Goal: Task Accomplishment & Management: Complete application form

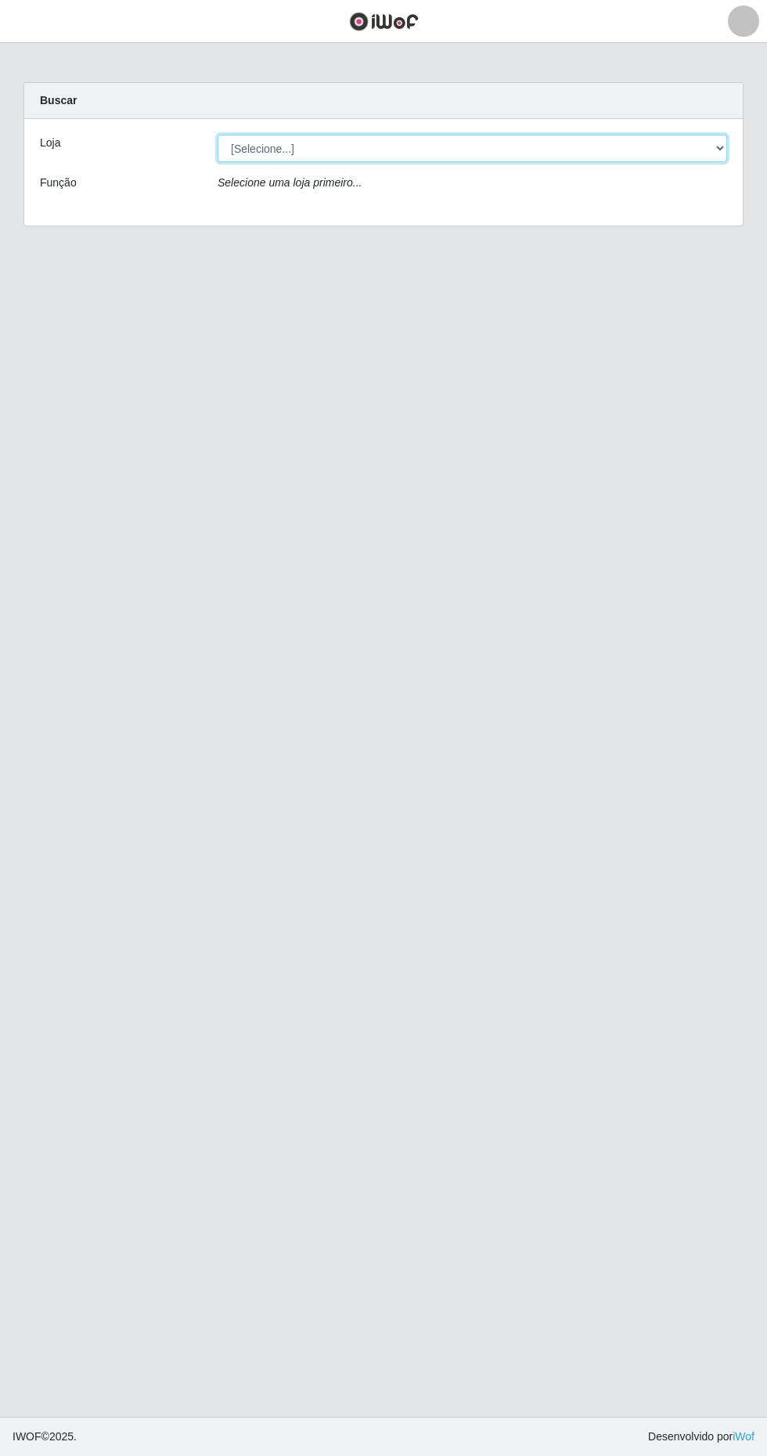
click at [579, 139] on select "[Selecione...] Extrabom - Loja 40 [GEOGRAPHIC_DATA]" at bounding box center [473, 148] width 510 height 27
select select "538"
click at [218, 135] on select "[Selecione...] Extrabom - Loja 40 [GEOGRAPHIC_DATA]" at bounding box center [473, 148] width 510 height 27
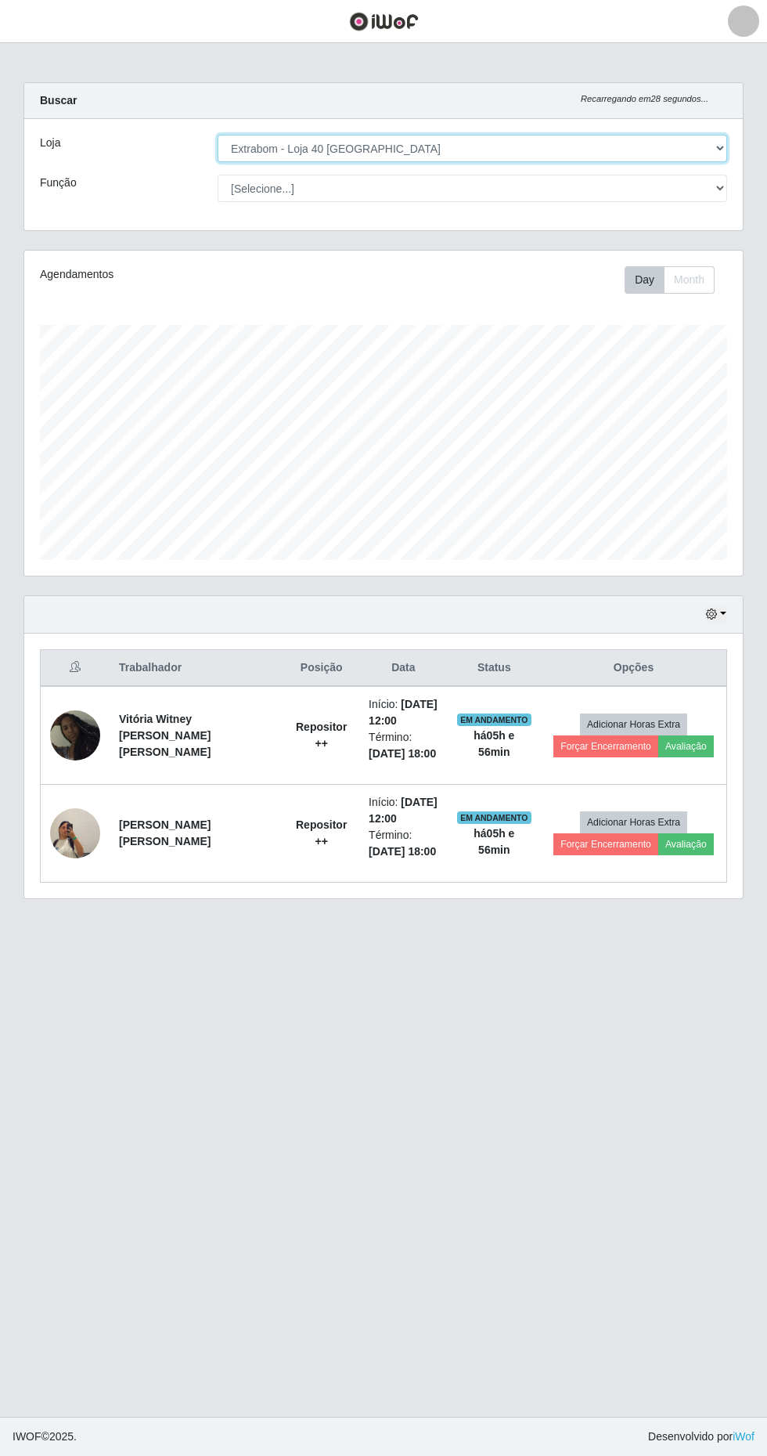
scroll to position [325, 719]
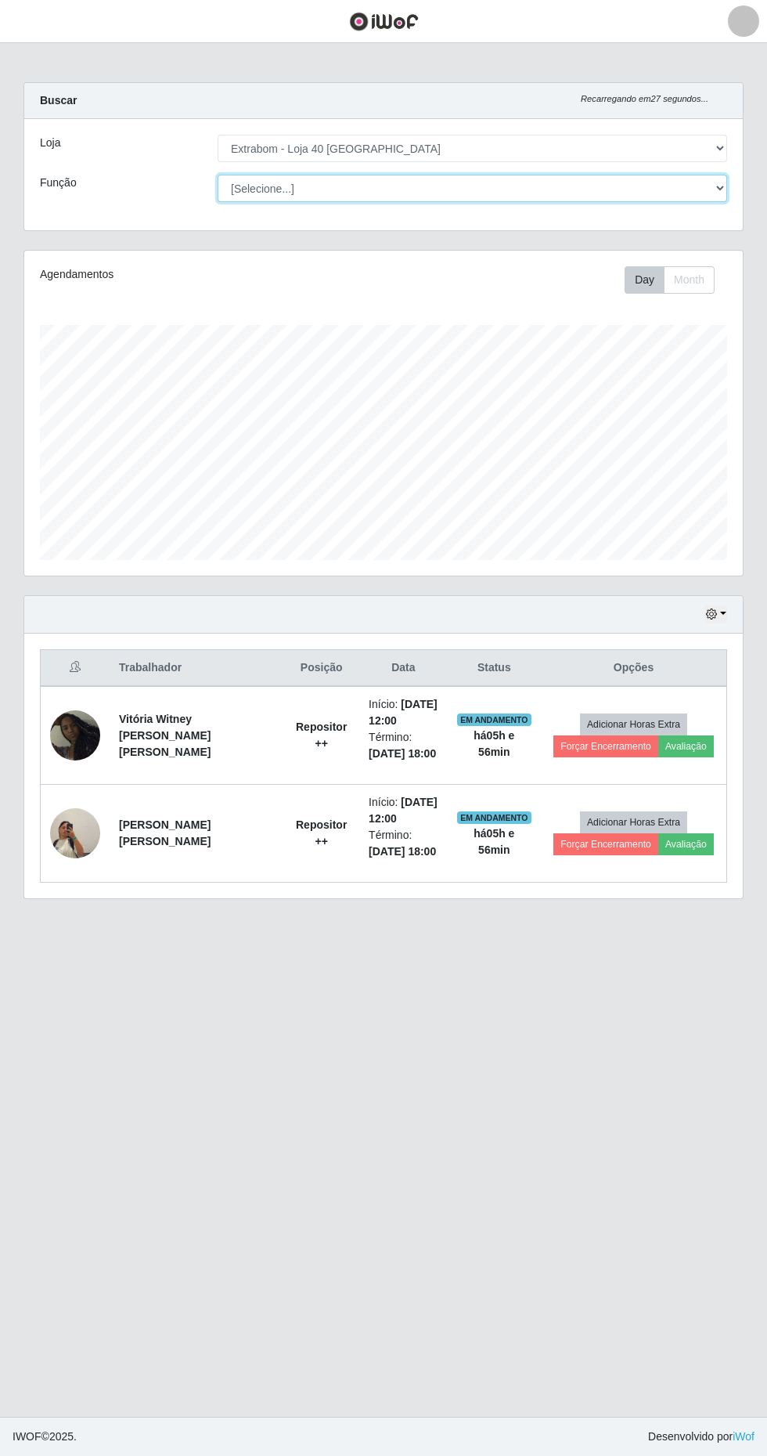
click at [570, 188] on select "[Selecione...] Repositor Repositor + Repositor ++" at bounding box center [473, 188] width 510 height 27
click at [218, 175] on select "[Selecione...] Repositor Repositor + Repositor ++" at bounding box center [473, 188] width 510 height 27
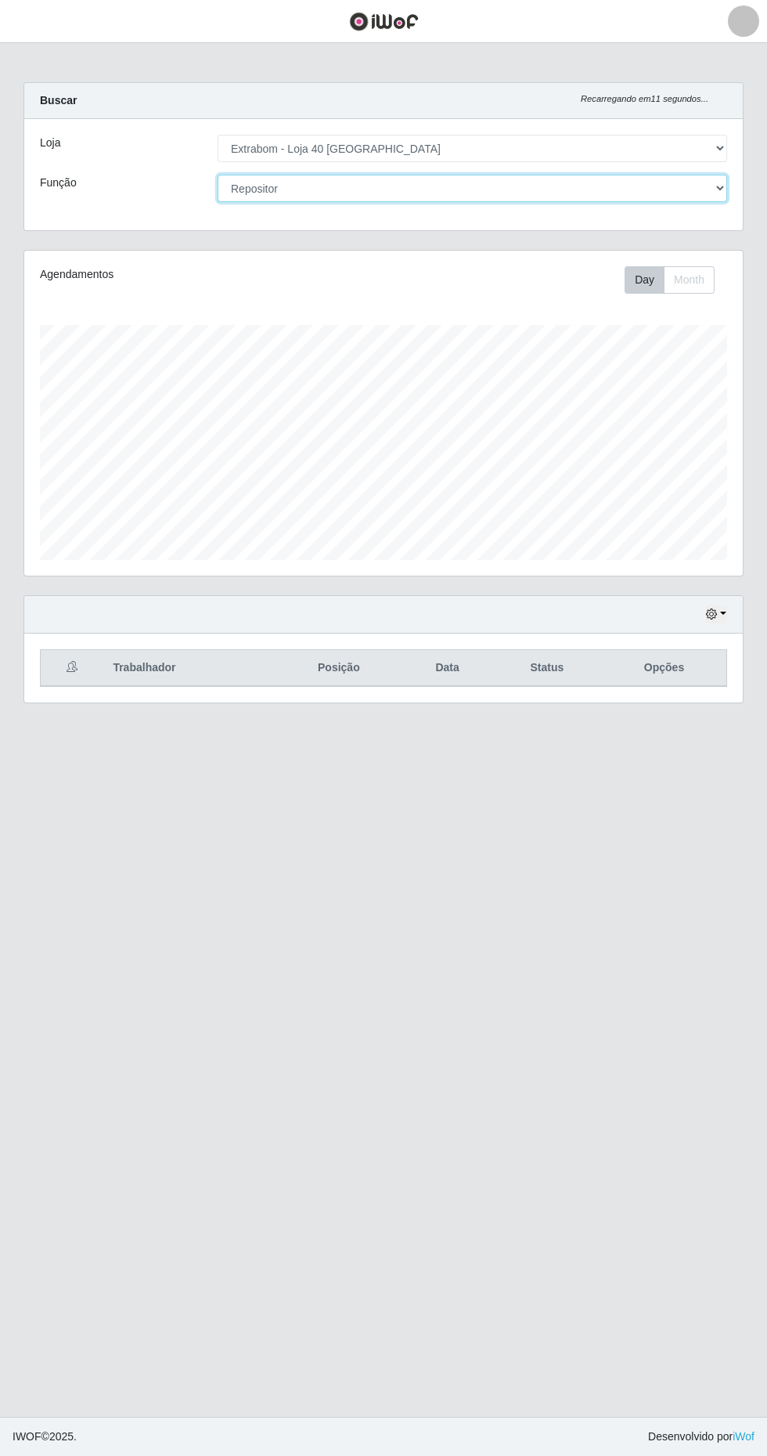
click at [597, 190] on select "[Selecione...] Repositor Repositor + Repositor ++" at bounding box center [473, 188] width 510 height 27
select select "[Selecione...]"
click at [218, 175] on select "[Selecione...] Repositor Repositor + Repositor ++" at bounding box center [473, 188] width 510 height 27
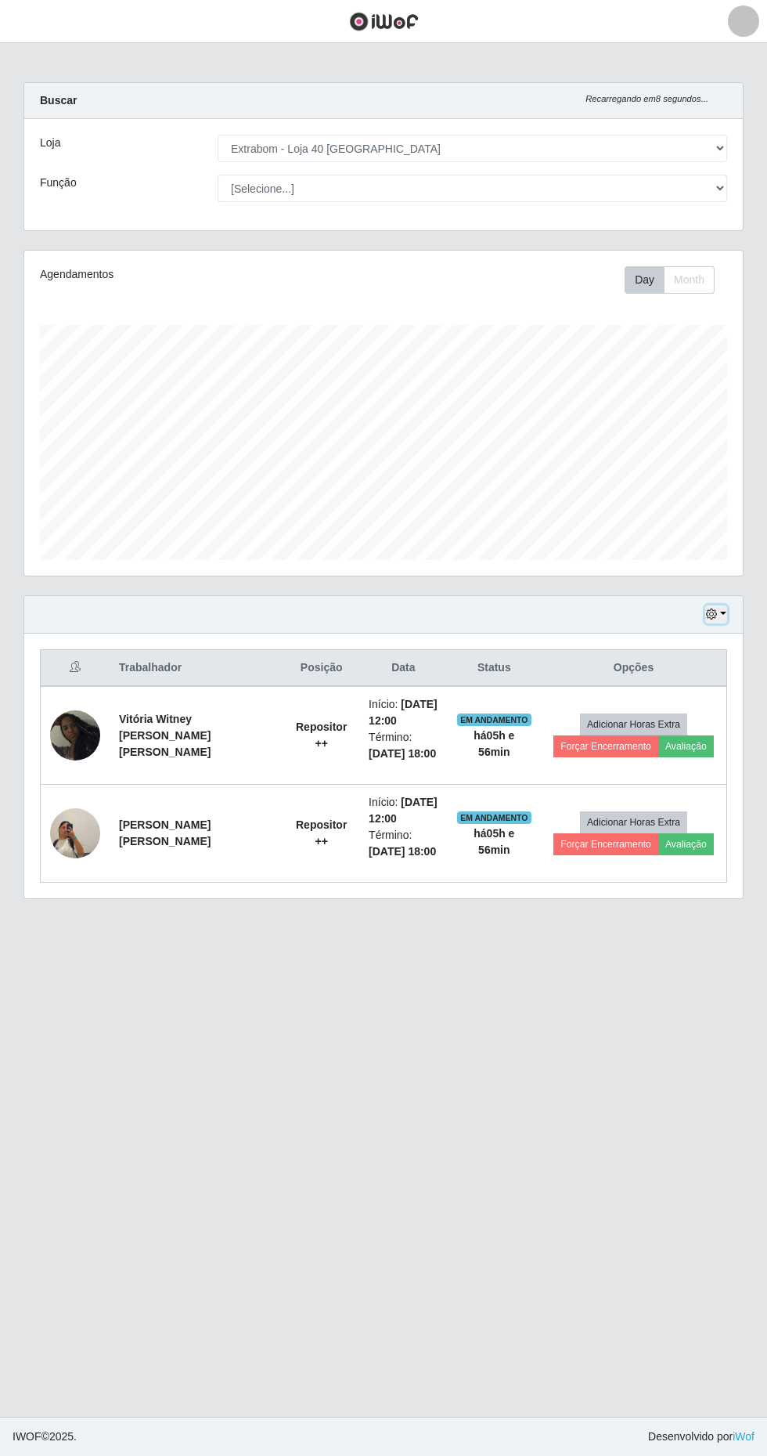
click at [723, 613] on button "button" at bounding box center [716, 614] width 22 height 18
click at [692, 734] on button "1 Semana" at bounding box center [665, 740] width 124 height 33
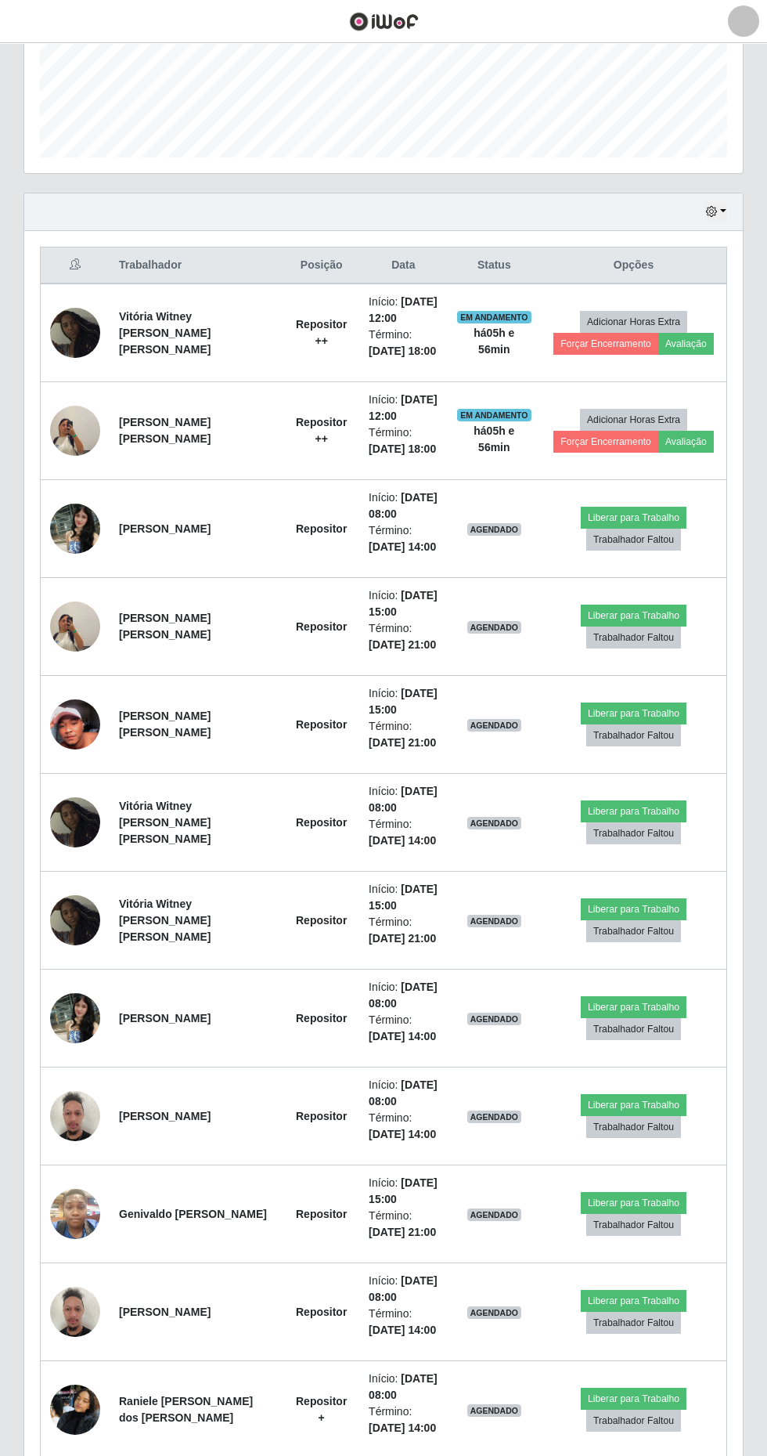
scroll to position [430, 0]
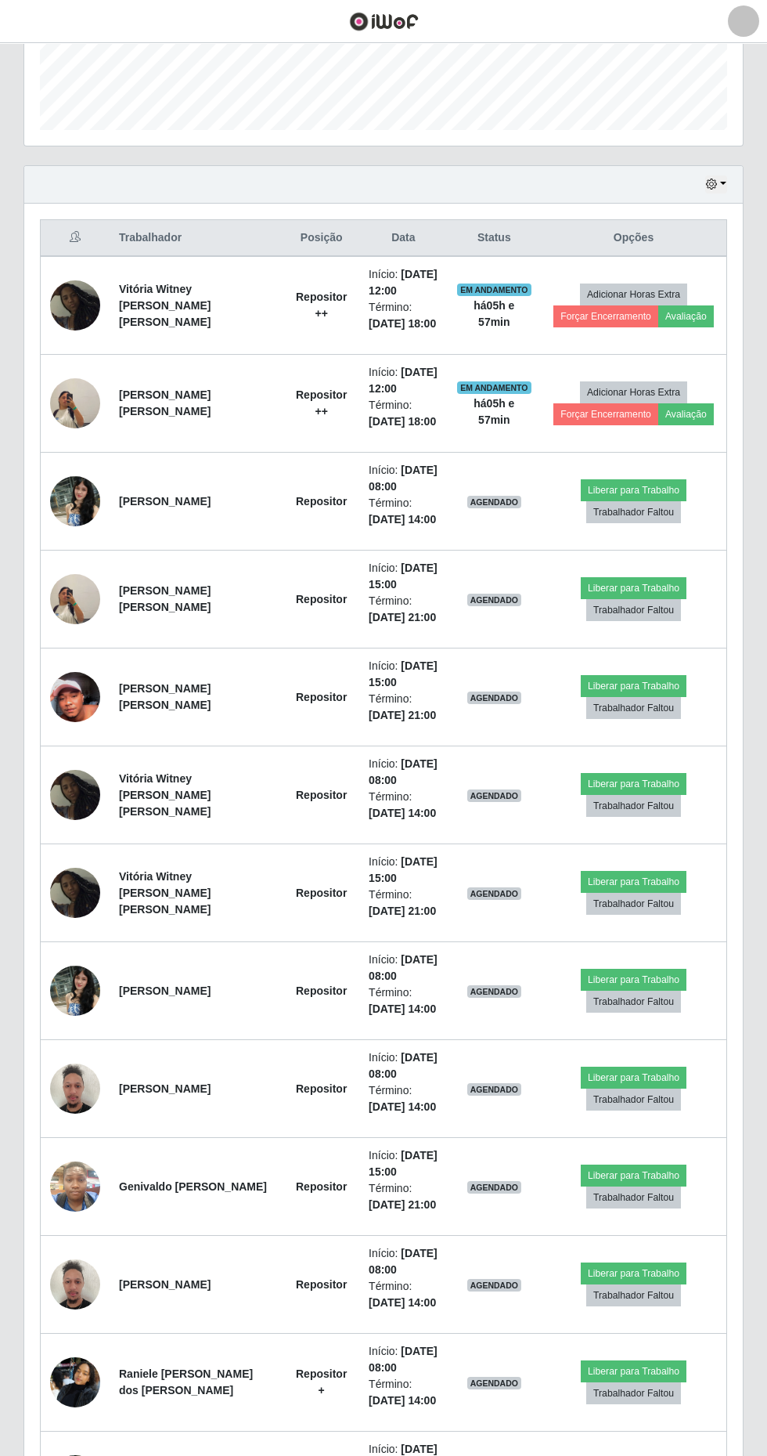
click at [78, 691] on img at bounding box center [75, 697] width 50 height 109
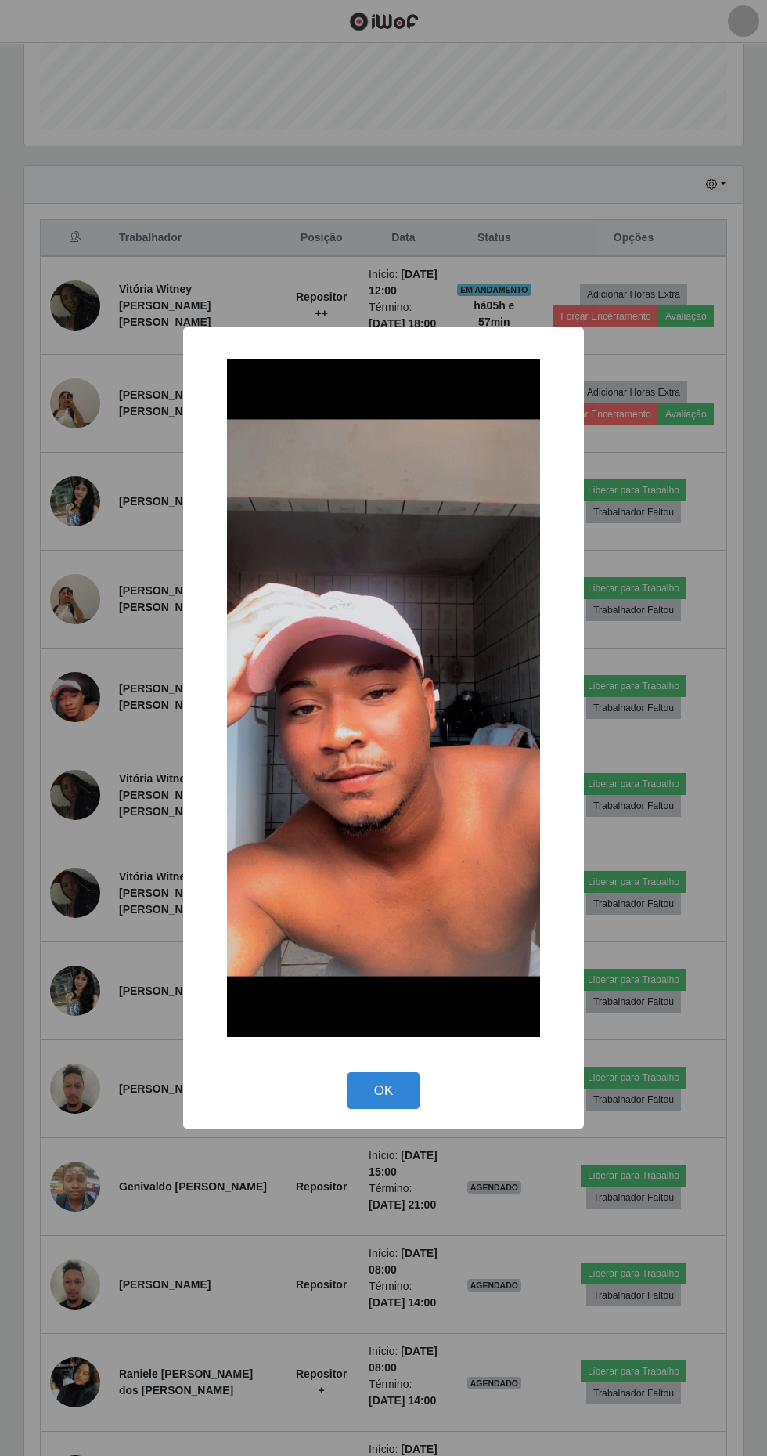
click at [384, 1109] on button "OK" at bounding box center [384, 1090] width 73 height 37
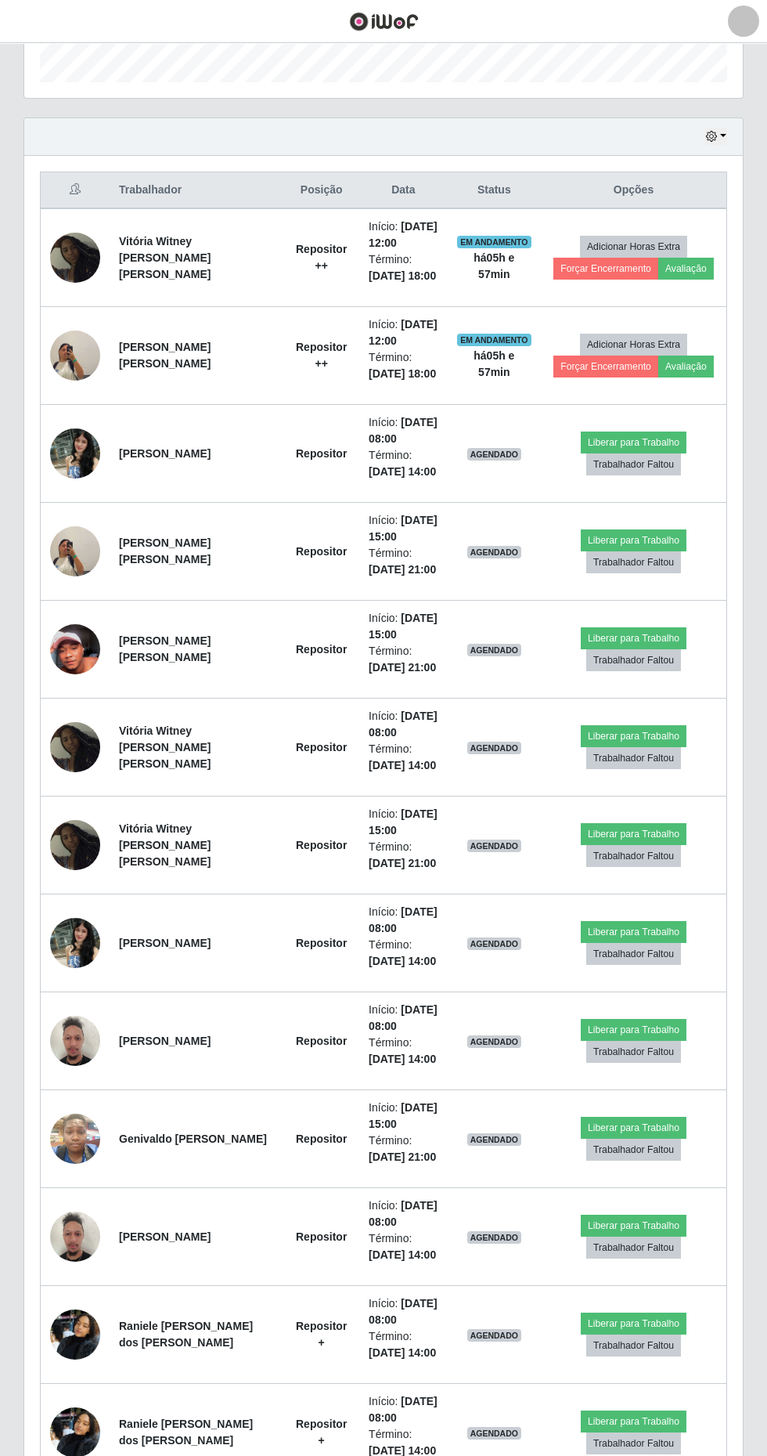
scroll to position [482, 0]
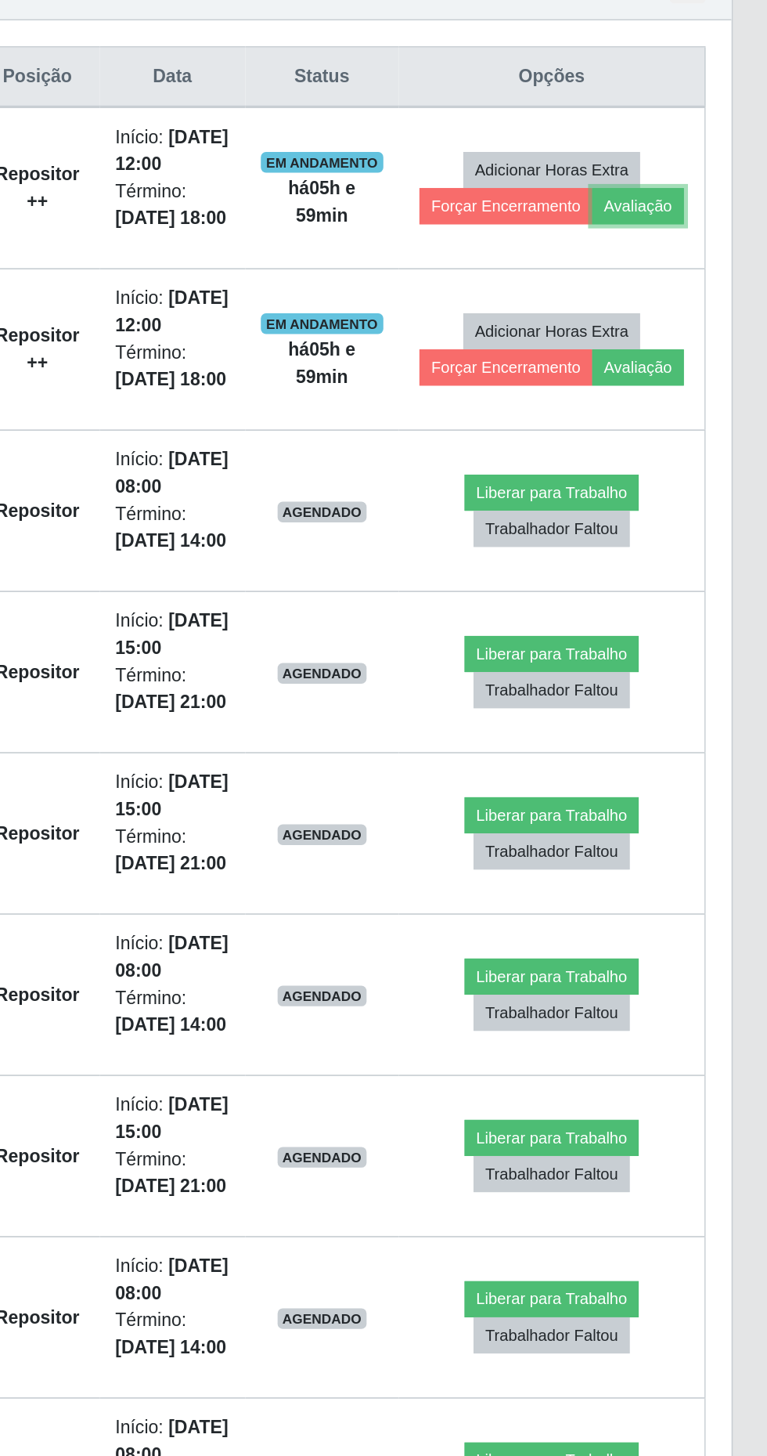
click at [696, 272] on button "Avaliação" at bounding box center [686, 265] width 56 height 22
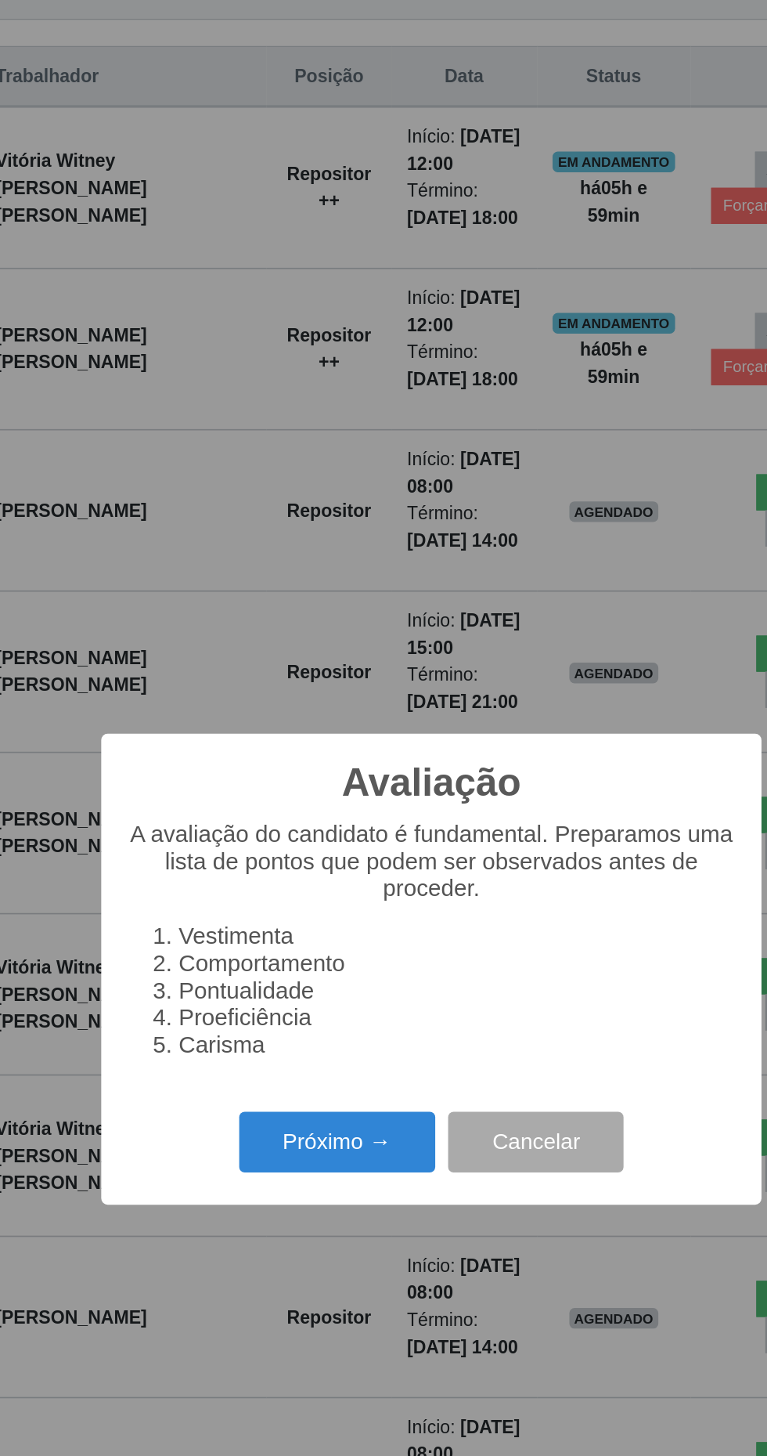
click at [325, 845] on button "Próximo →" at bounding box center [326, 832] width 119 height 37
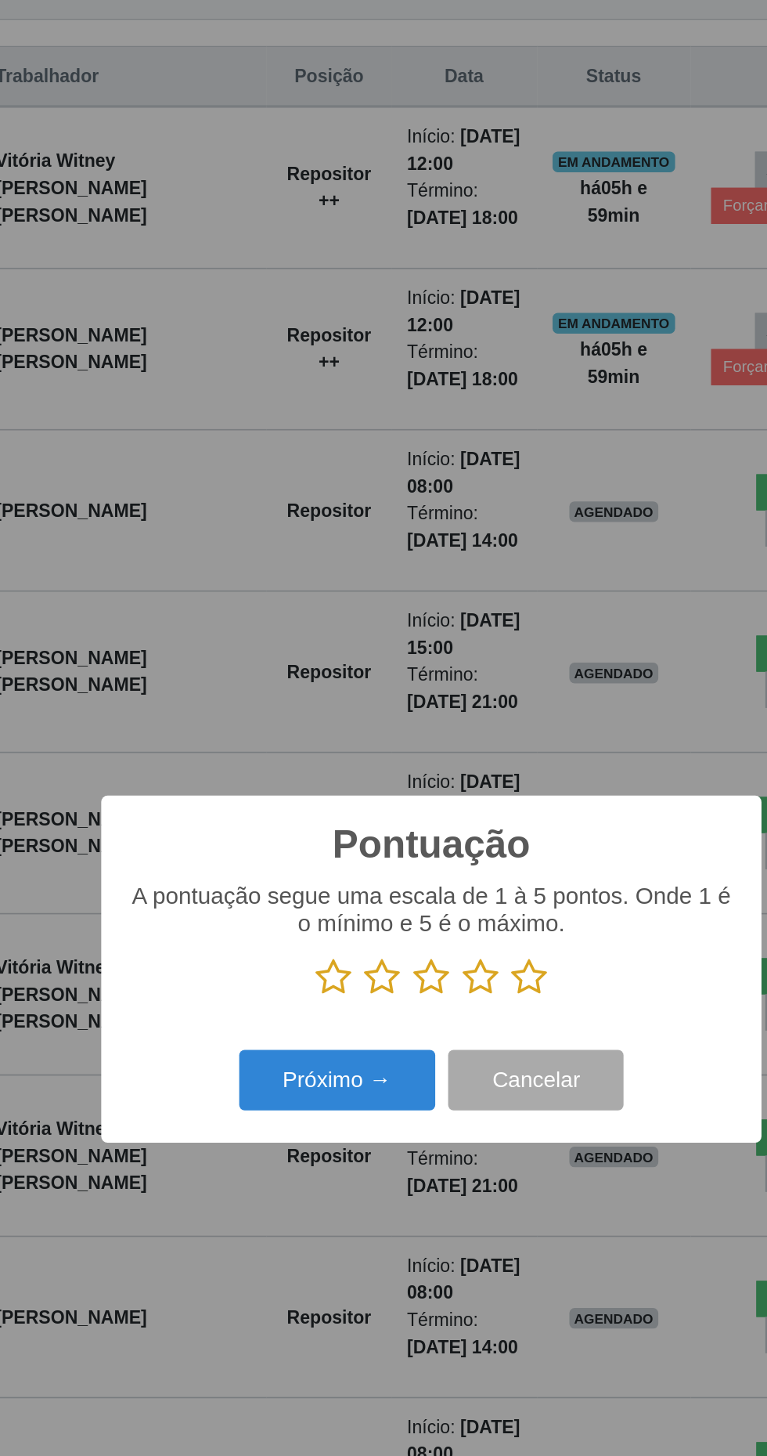
click at [449, 736] on icon at bounding box center [443, 732] width 22 height 23
click at [432, 745] on input "radio" at bounding box center [432, 745] width 0 height 0
click at [331, 800] on button "Próximo →" at bounding box center [326, 795] width 119 height 37
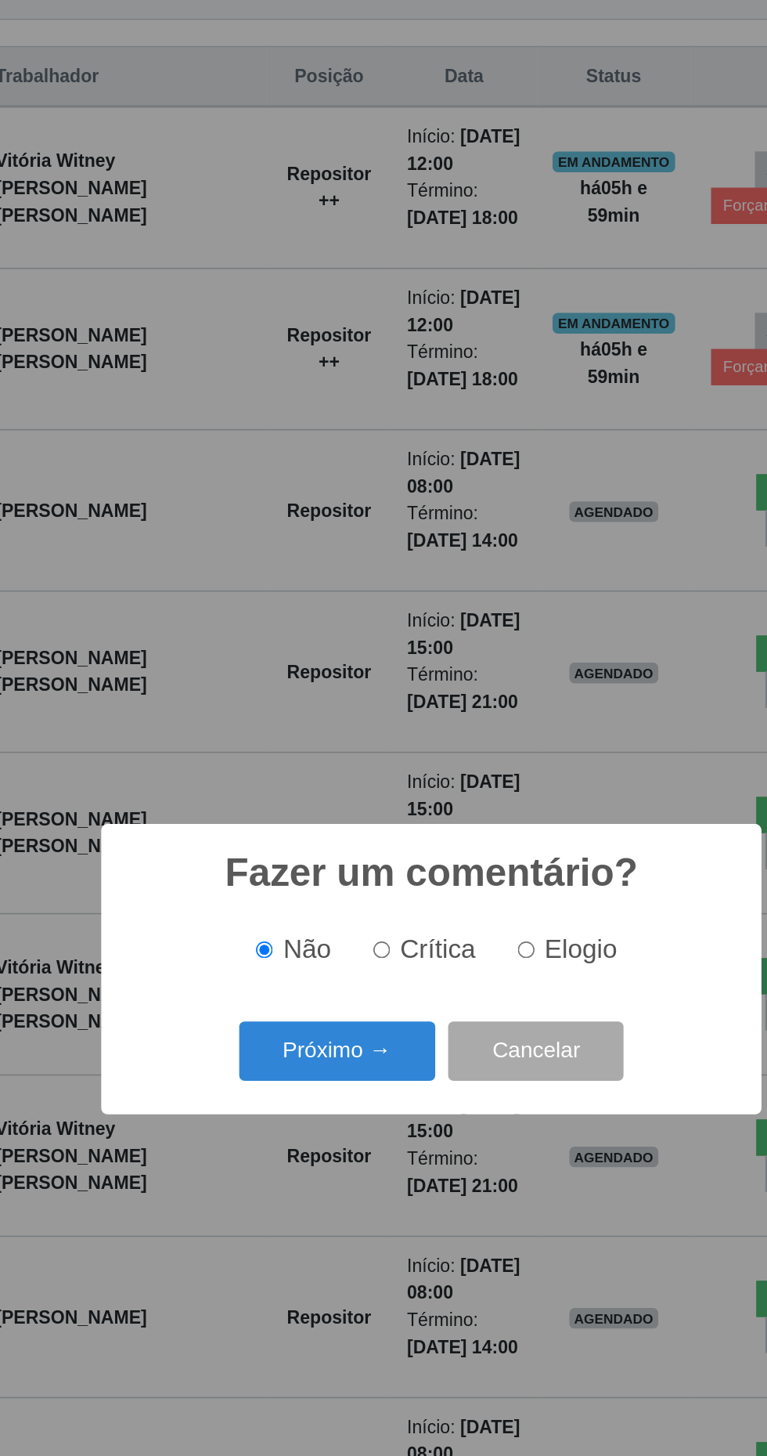
click at [332, 780] on button "Próximo →" at bounding box center [326, 777] width 119 height 37
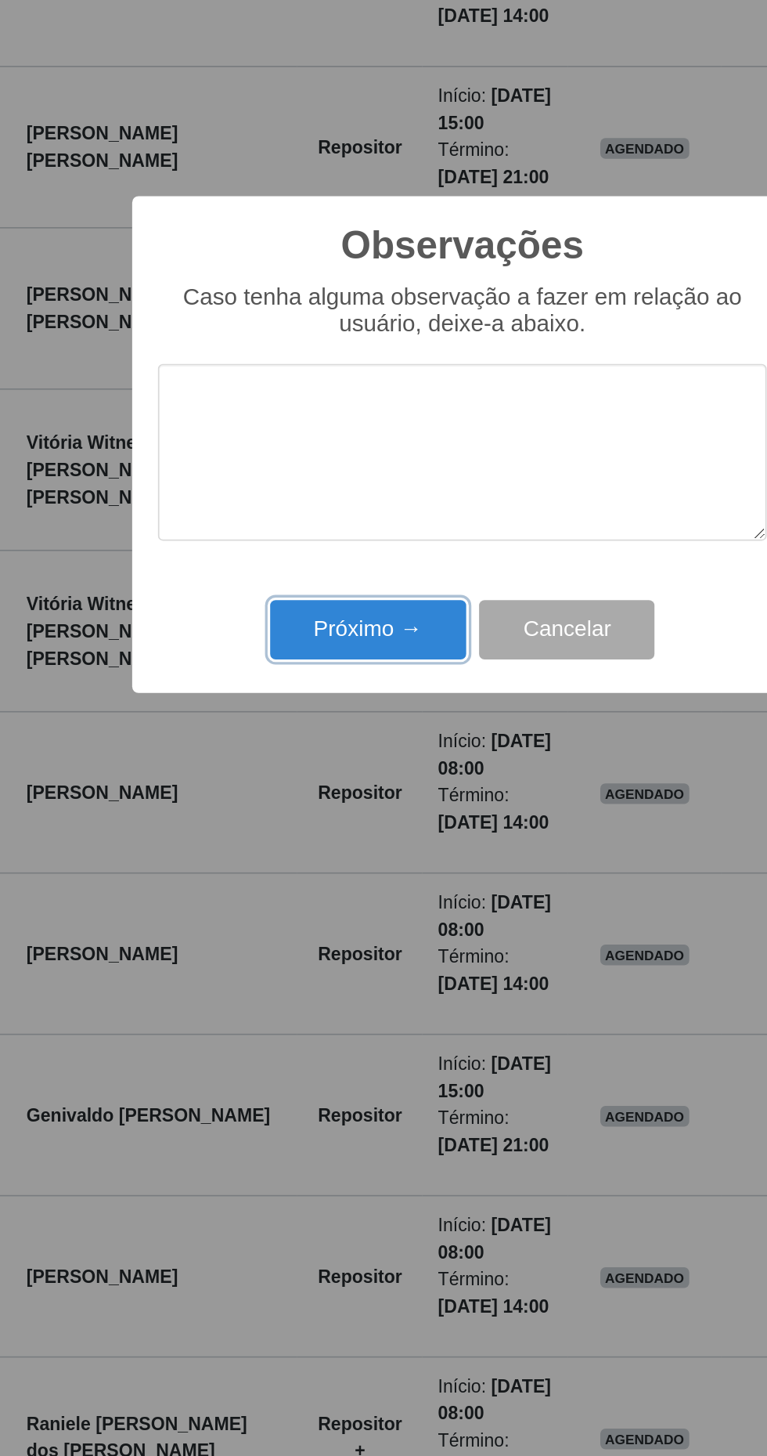
click at [325, 842] on button "Próximo →" at bounding box center [326, 840] width 119 height 37
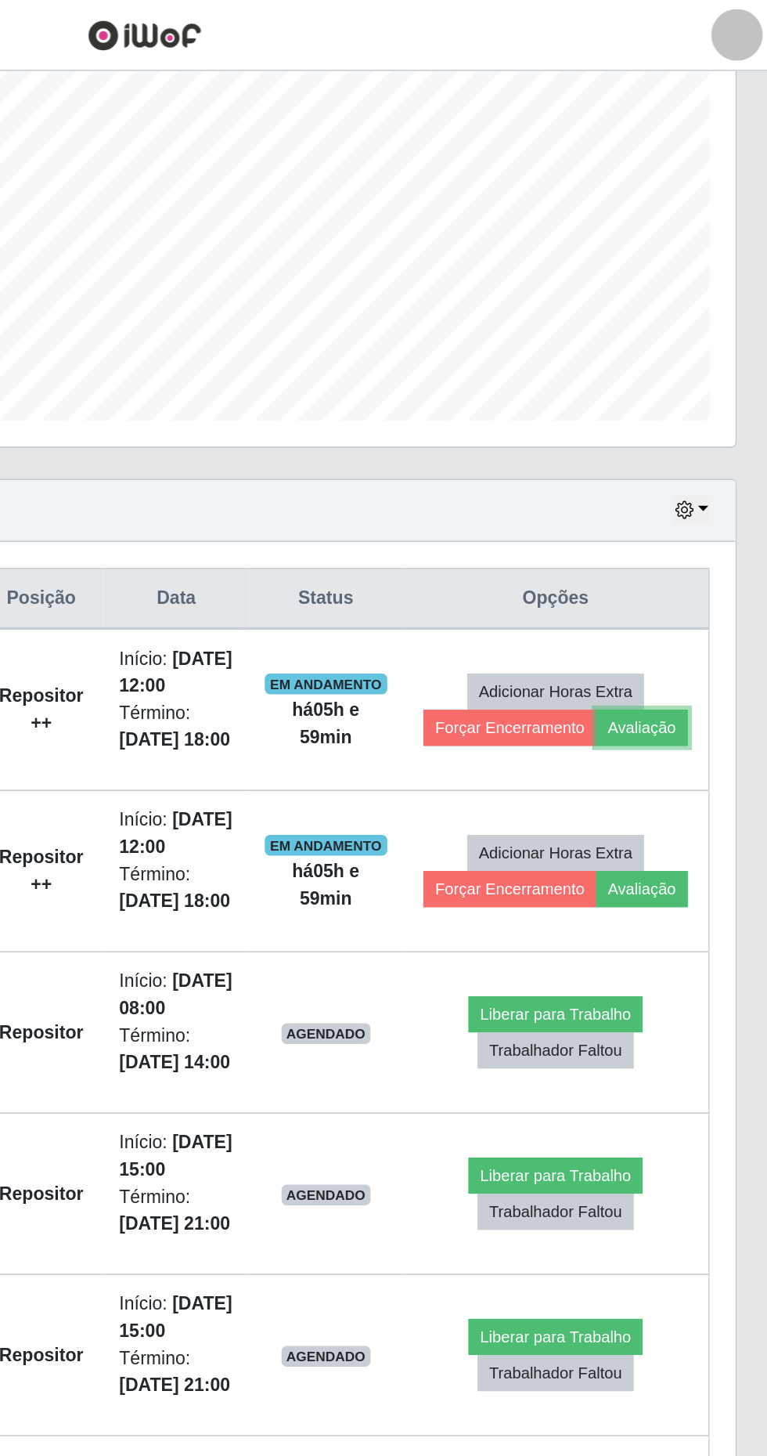
scroll to position [305, 0]
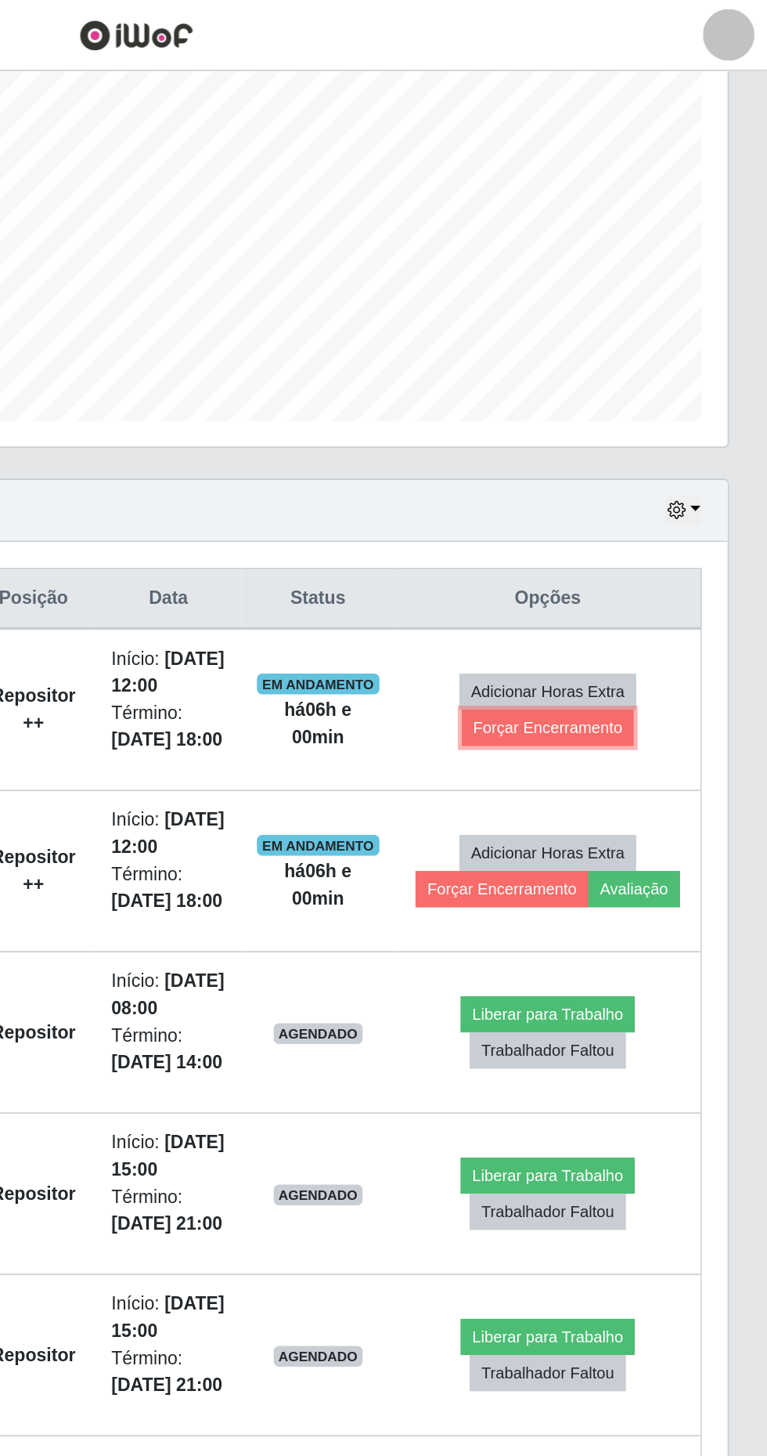
click at [616, 445] on button "Forçar Encerramento" at bounding box center [634, 442] width 105 height 22
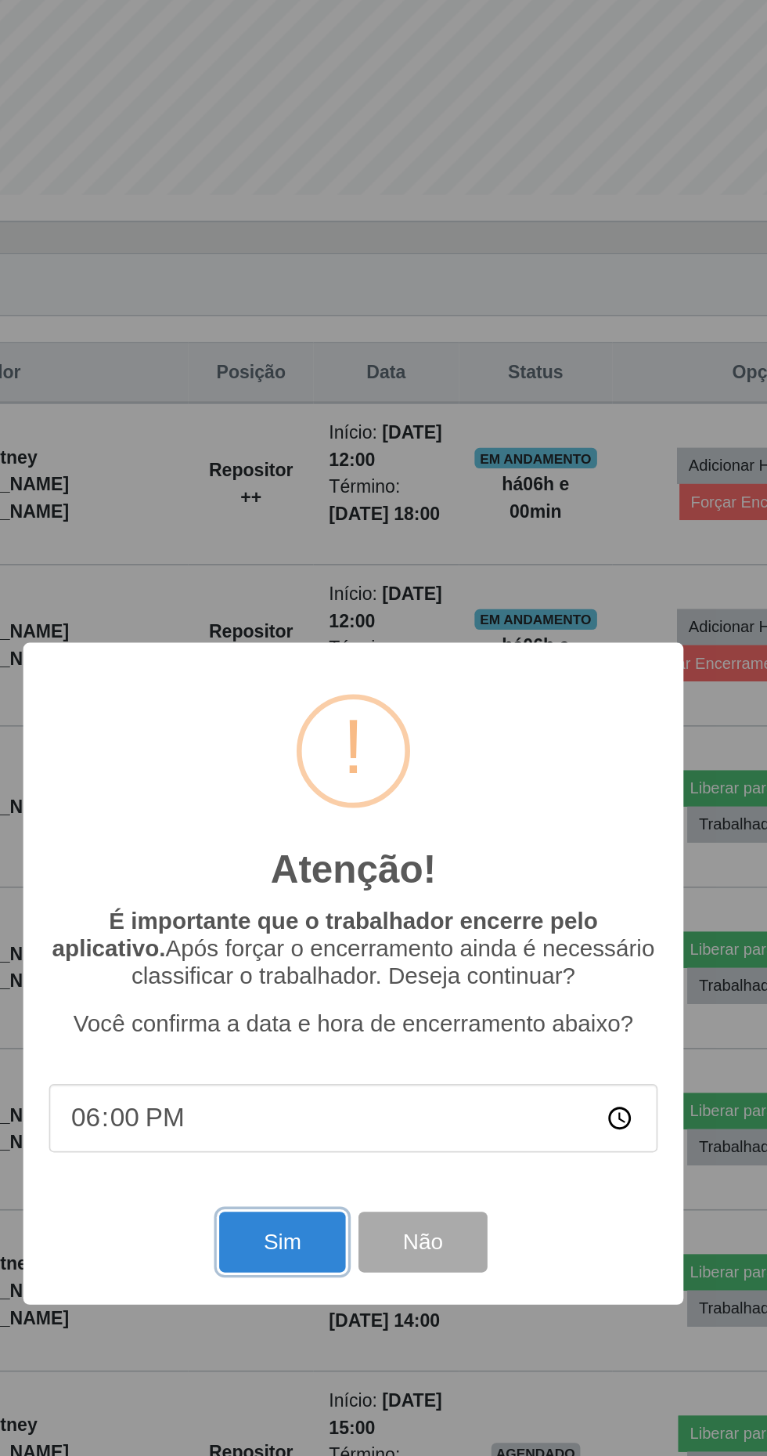
click at [323, 909] on button "Sim" at bounding box center [340, 890] width 76 height 37
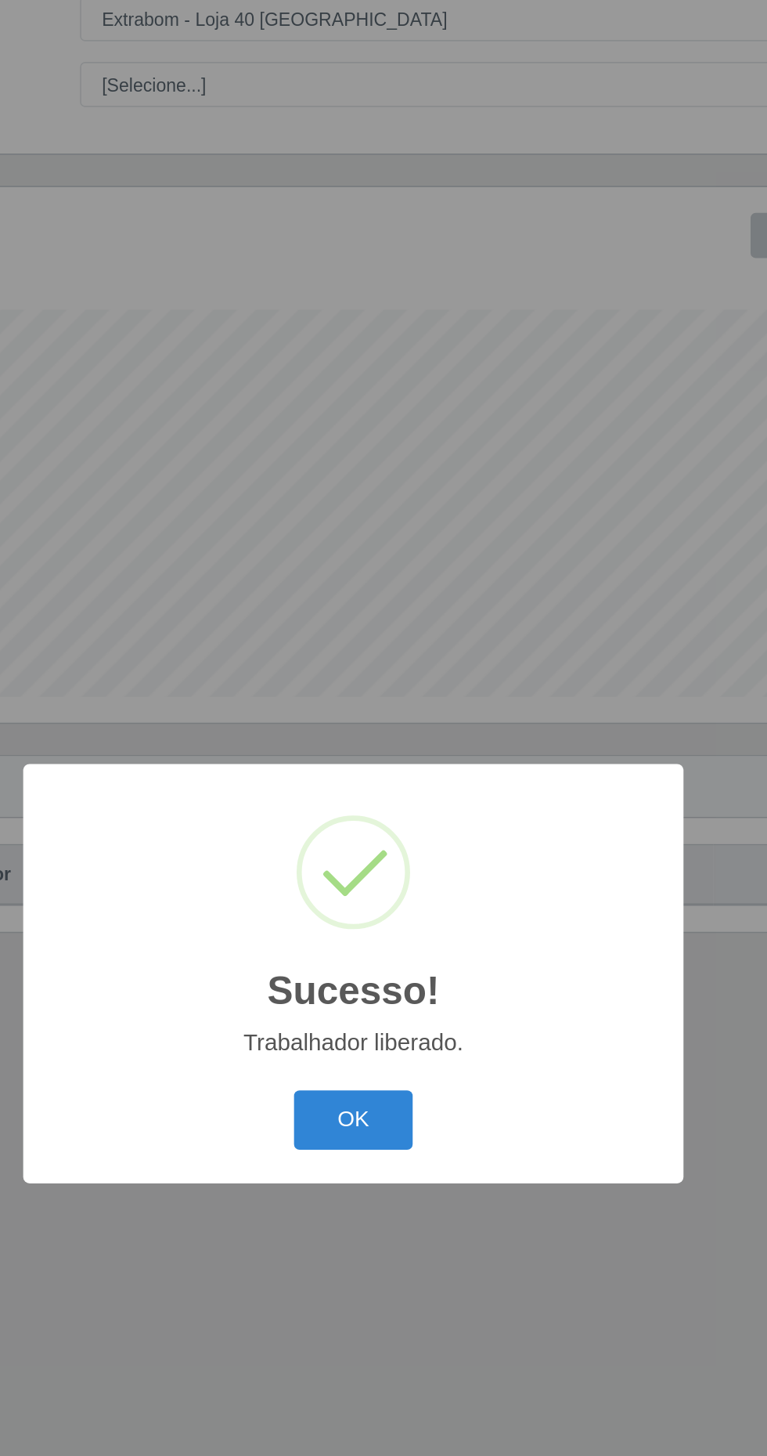
scroll to position [0, 0]
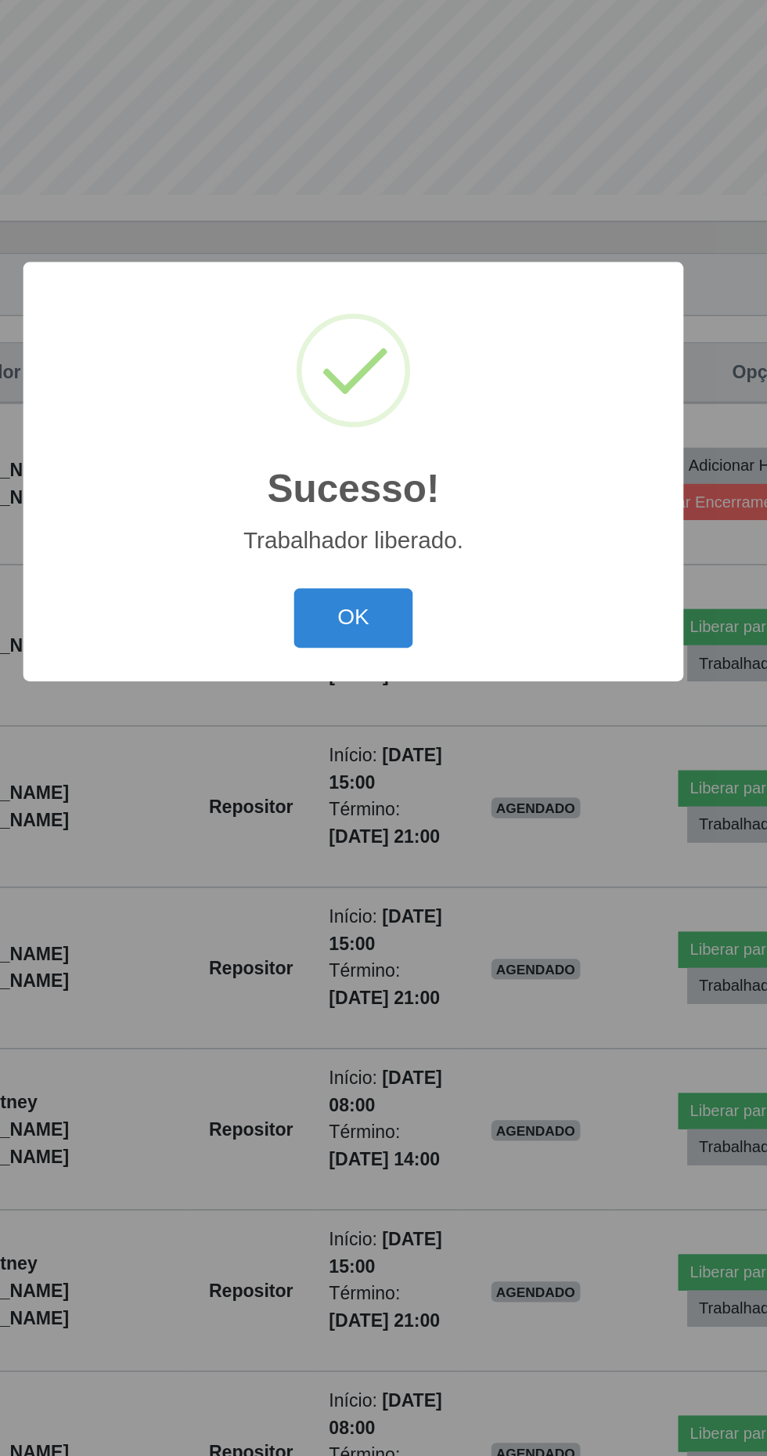
click at [392, 835] on button "OK" at bounding box center [384, 817] width 73 height 37
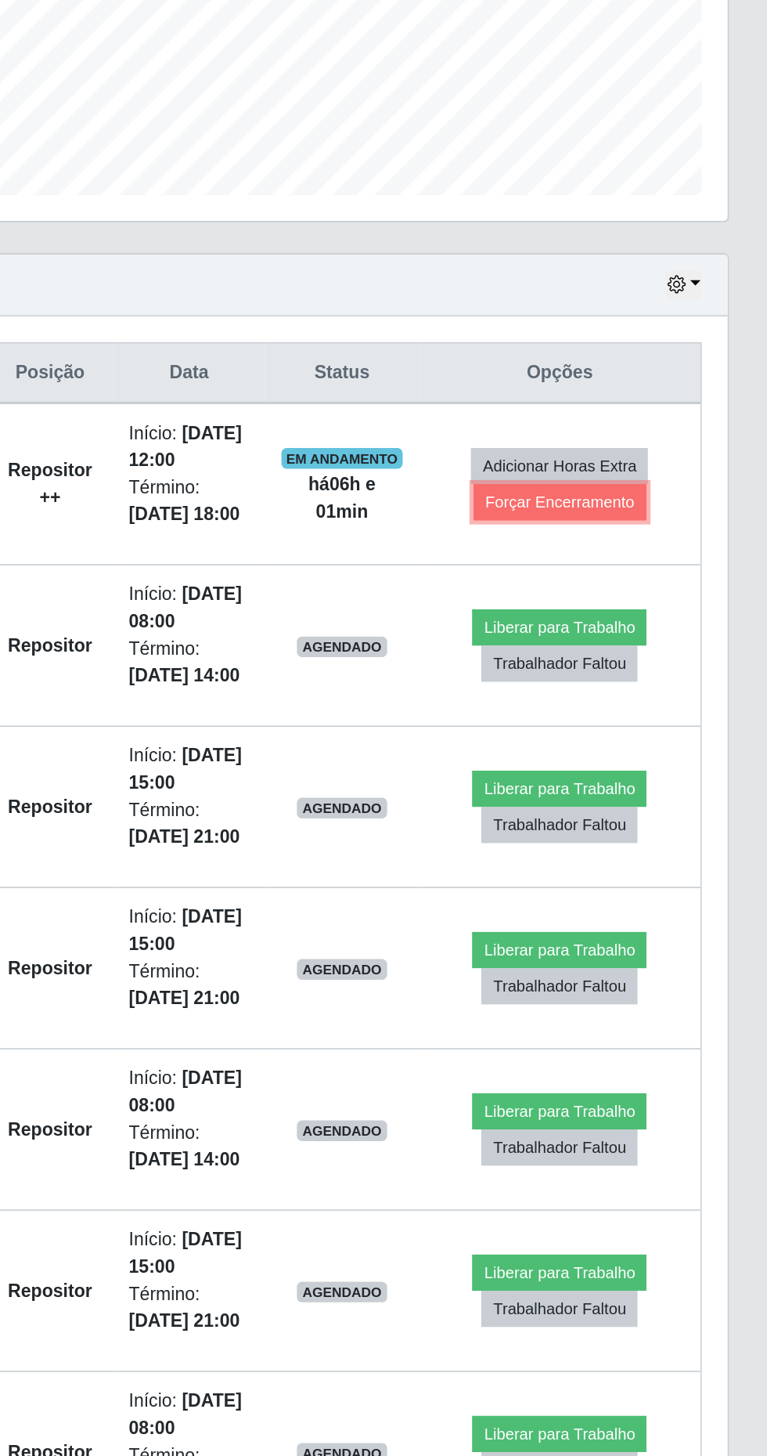
click at [633, 752] on button "Forçar Encerramento" at bounding box center [641, 746] width 105 height 22
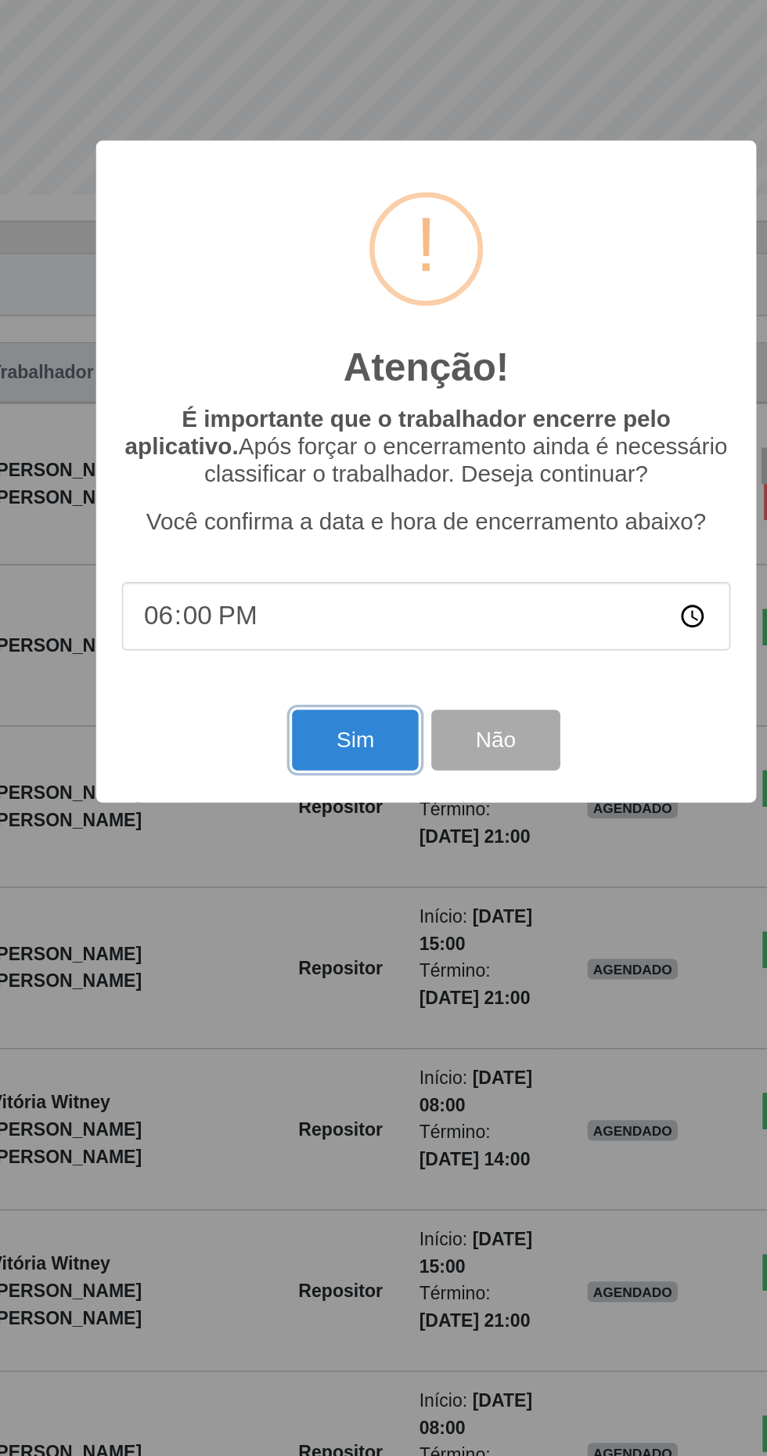
click at [317, 909] on button "Sim" at bounding box center [340, 890] width 76 height 37
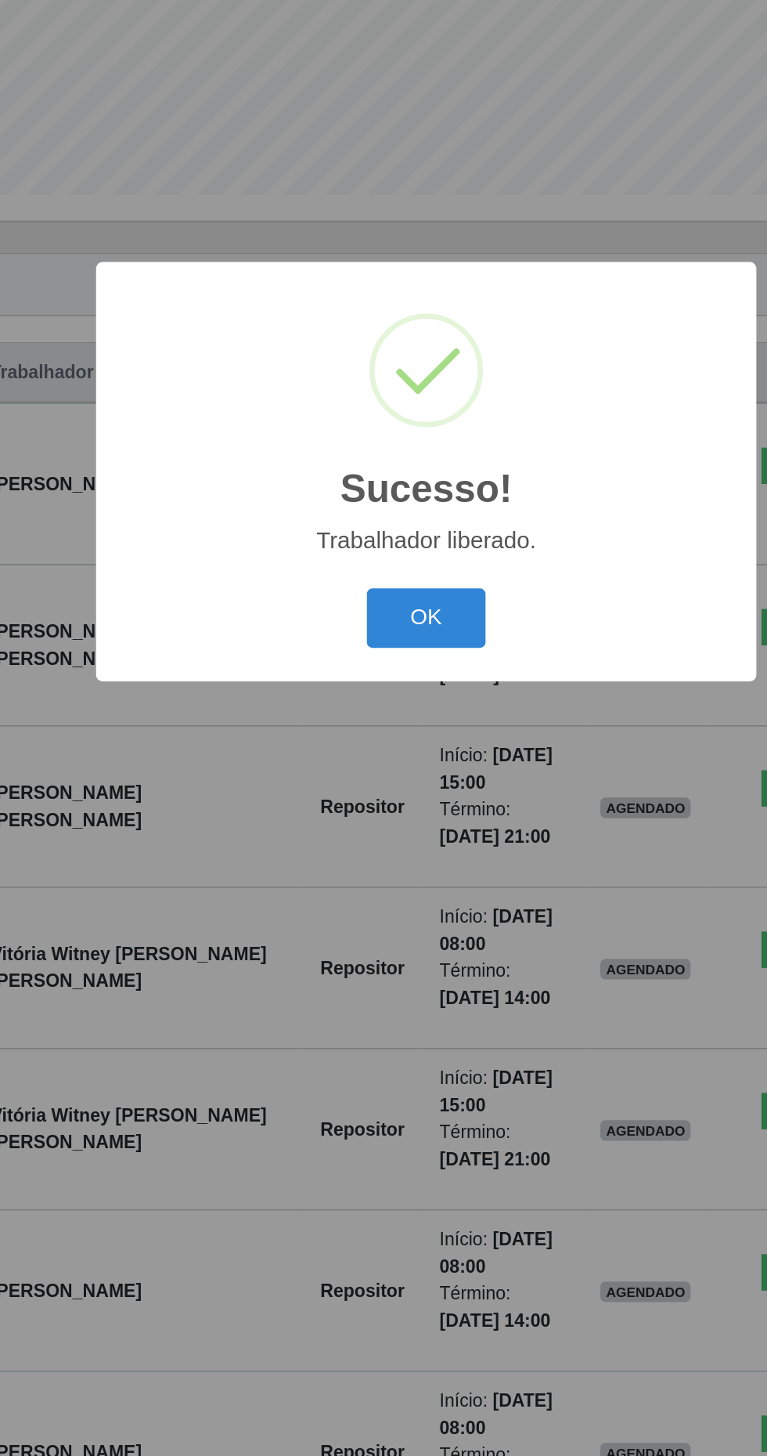
click at [377, 835] on button "OK" at bounding box center [384, 817] width 73 height 37
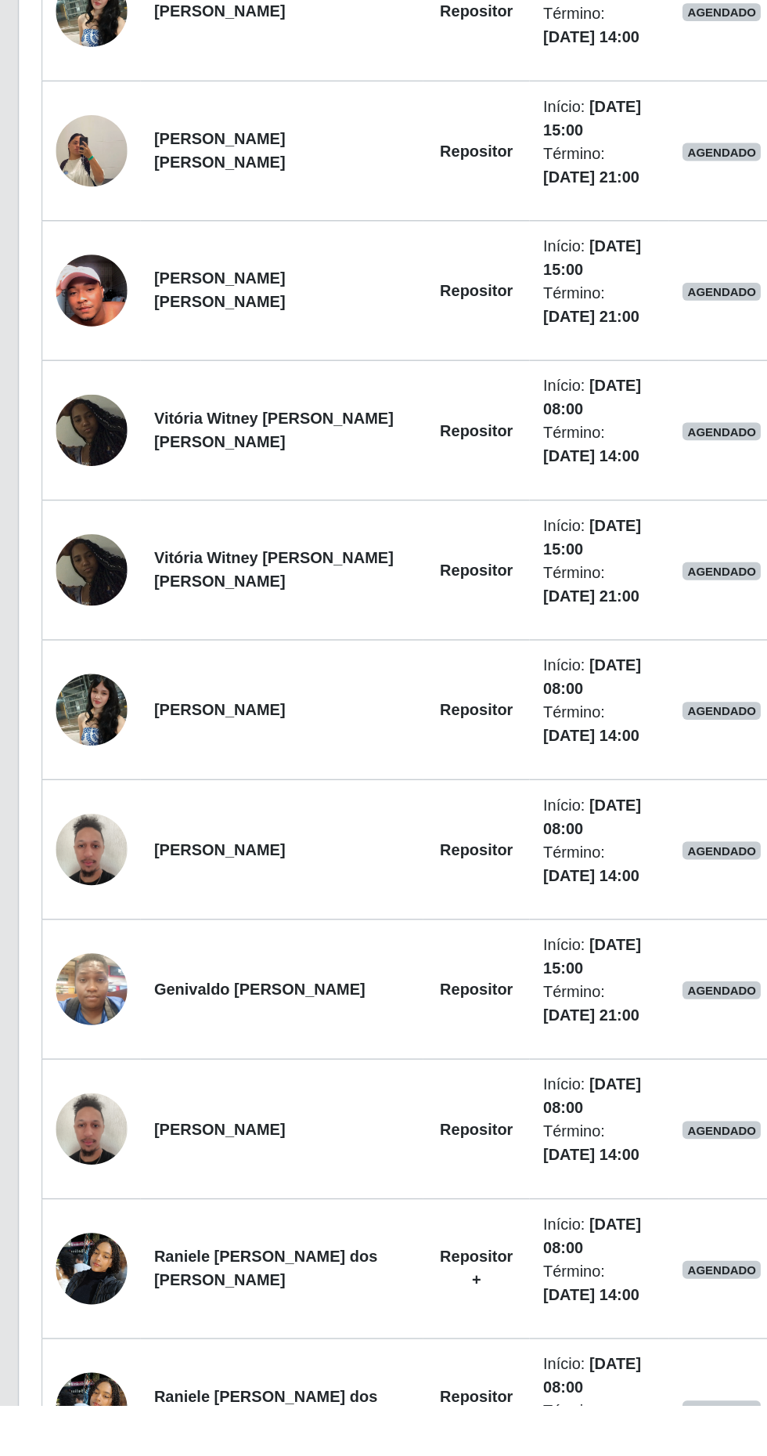
scroll to position [262, 0]
